Goal: Find specific page/section: Find specific page/section

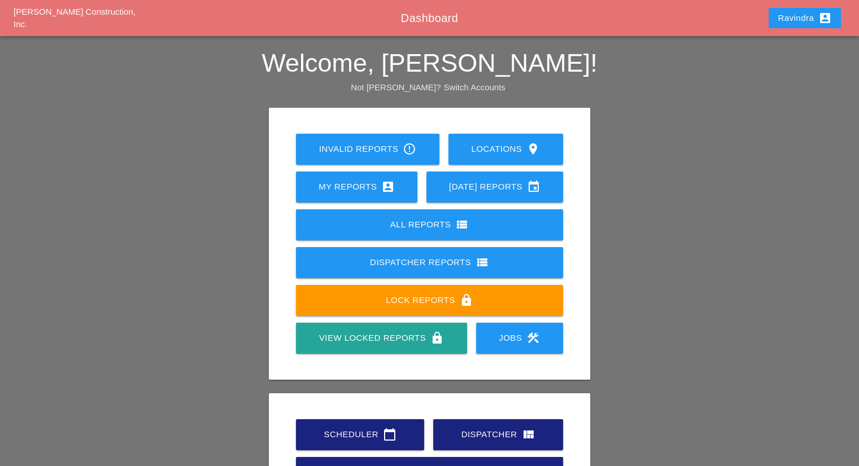
click at [323, 418] on div "Scheduler calendar_today Dispatcher view_quilt Print Fiber Locations calendar_t…" at bounding box center [429, 454] width 276 height 76
click at [329, 429] on div "Scheduler calendar_today" at bounding box center [360, 435] width 92 height 14
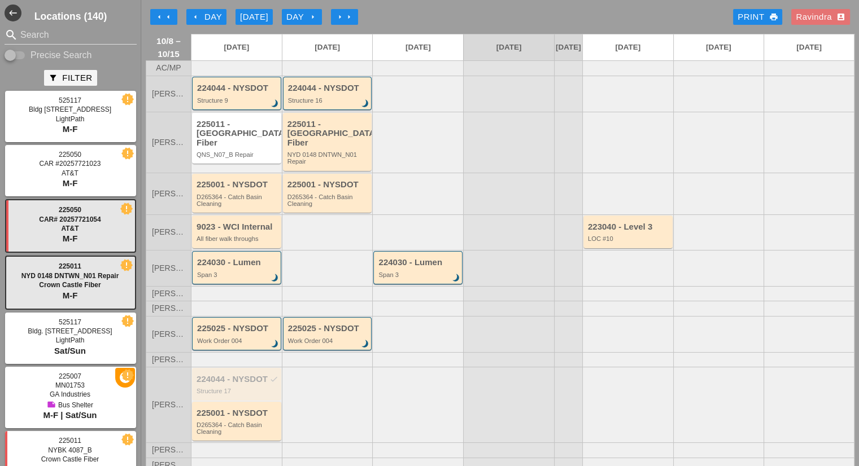
click at [83, 20] on h3 "Locations (140)" at bounding box center [70, 16] width 141 height 15
click at [69, 30] on input "Search" at bounding box center [70, 35] width 101 height 18
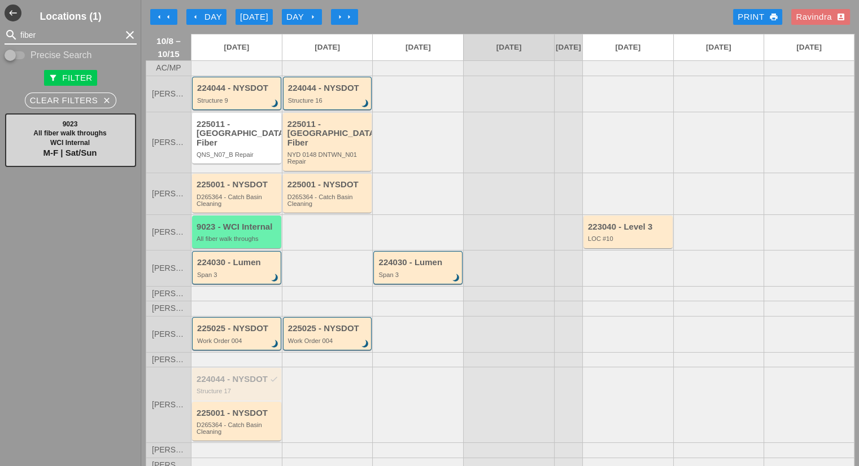
type input "fiber"
